Goal: Navigation & Orientation: Find specific page/section

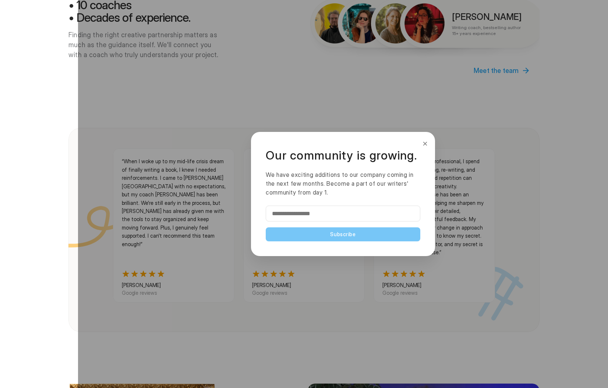
scroll to position [618, 0]
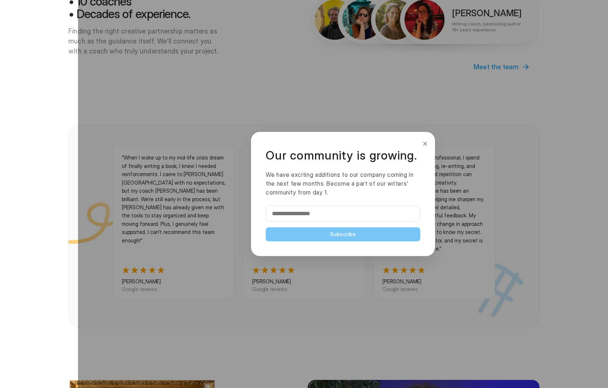
click at [428, 144] on button "×" at bounding box center [425, 144] width 8 height 12
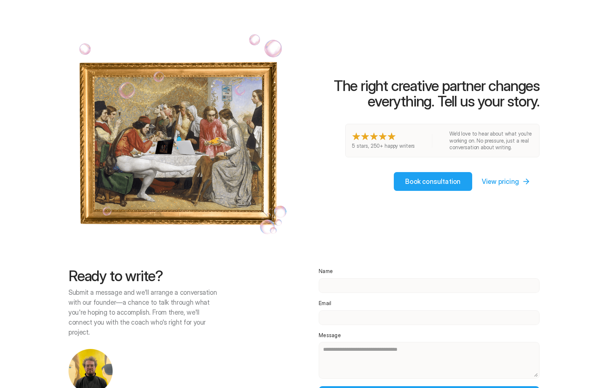
scroll to position [1430, 0]
click at [513, 165] on div at bounding box center [343, 194] width 530 height 388
click at [506, 161] on div at bounding box center [343, 194] width 530 height 388
click at [462, 161] on div at bounding box center [343, 194] width 530 height 388
click at [462, 167] on div at bounding box center [343, 194] width 530 height 388
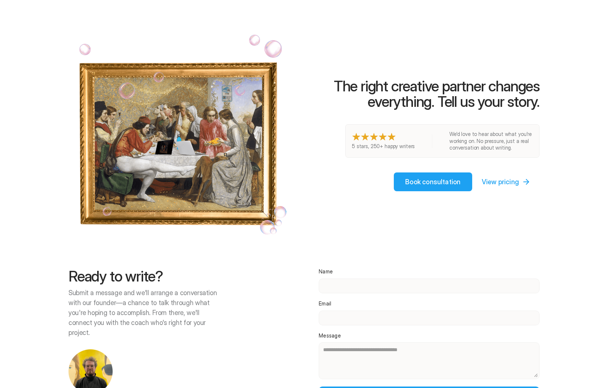
drag, startPoint x: 462, startPoint y: 167, endPoint x: 513, endPoint y: 167, distance: 51.2
click at [472, 167] on div at bounding box center [343, 194] width 530 height 388
click at [513, 163] on div at bounding box center [343, 194] width 530 height 388
click at [441, 164] on div at bounding box center [343, 194] width 530 height 388
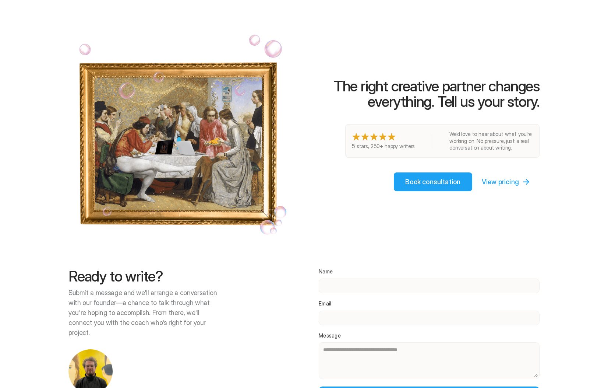
click at [441, 164] on div at bounding box center [343, 194] width 530 height 388
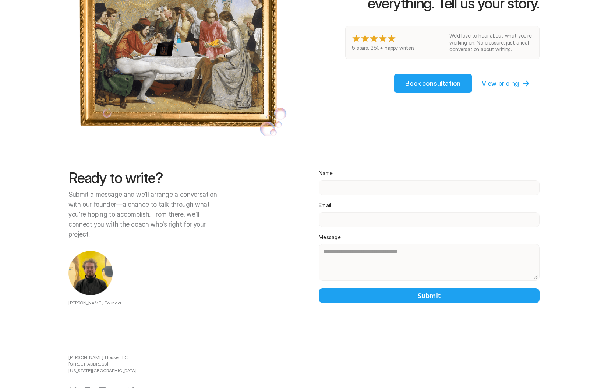
scroll to position [1528, 0]
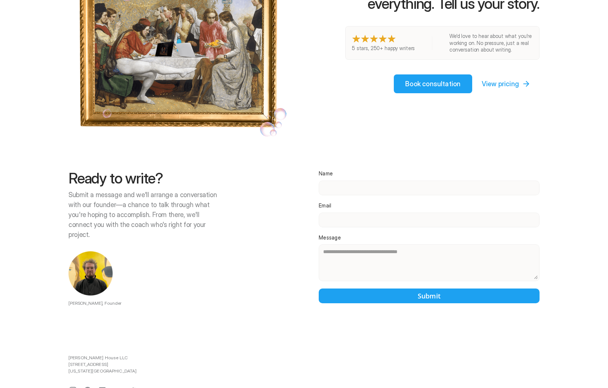
click at [445, 61] on div at bounding box center [343, 194] width 530 height 388
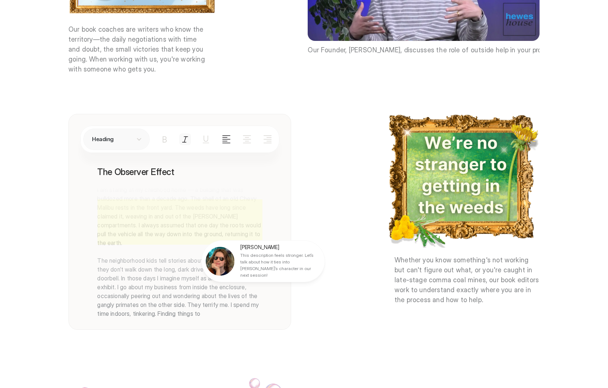
scroll to position [926, 0]
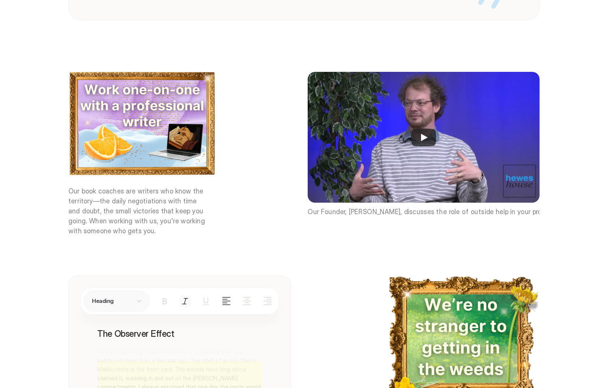
click at [421, 125] on div at bounding box center [343, 194] width 530 height 388
click at [425, 131] on div at bounding box center [343, 194] width 530 height 388
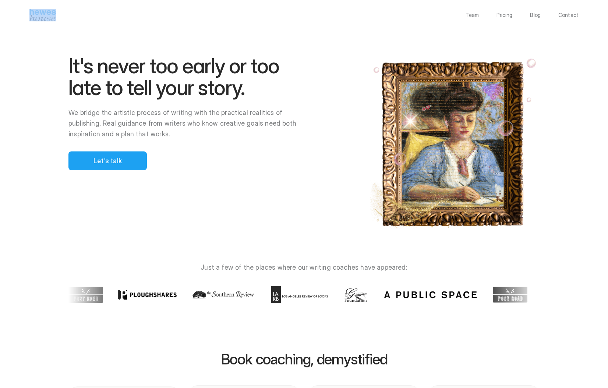
scroll to position [0, 0]
click at [112, 162] on div at bounding box center [343, 194] width 530 height 388
click at [178, 165] on div at bounding box center [343, 194] width 530 height 388
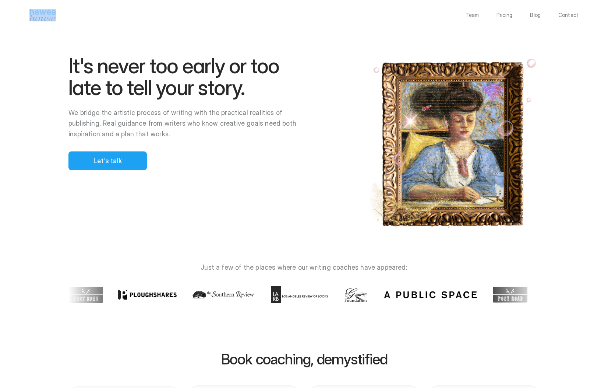
click at [178, 165] on div at bounding box center [343, 194] width 530 height 388
click at [476, 13] on p "Team" at bounding box center [472, 15] width 13 height 5
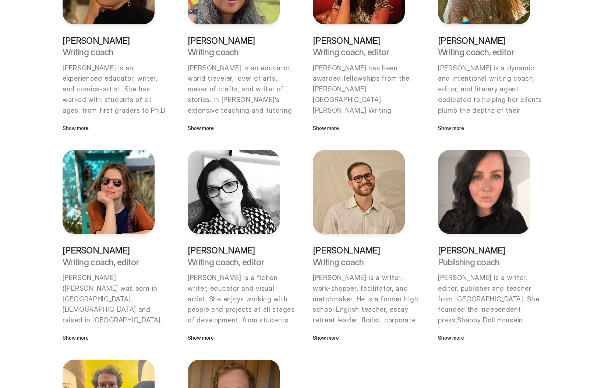
scroll to position [290, 0]
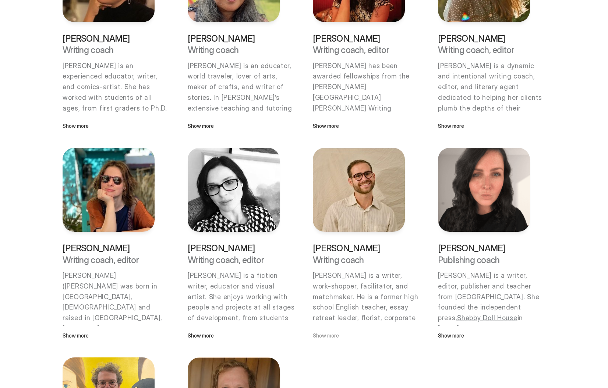
click at [330, 332] on p "Show more" at bounding box center [359, 335] width 92 height 8
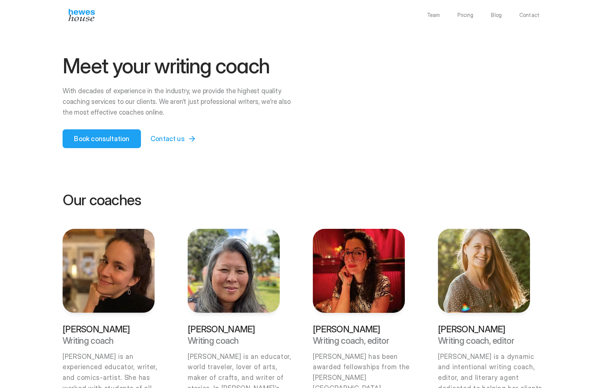
scroll to position [0, 0]
